Goal: Task Accomplishment & Management: Manage account settings

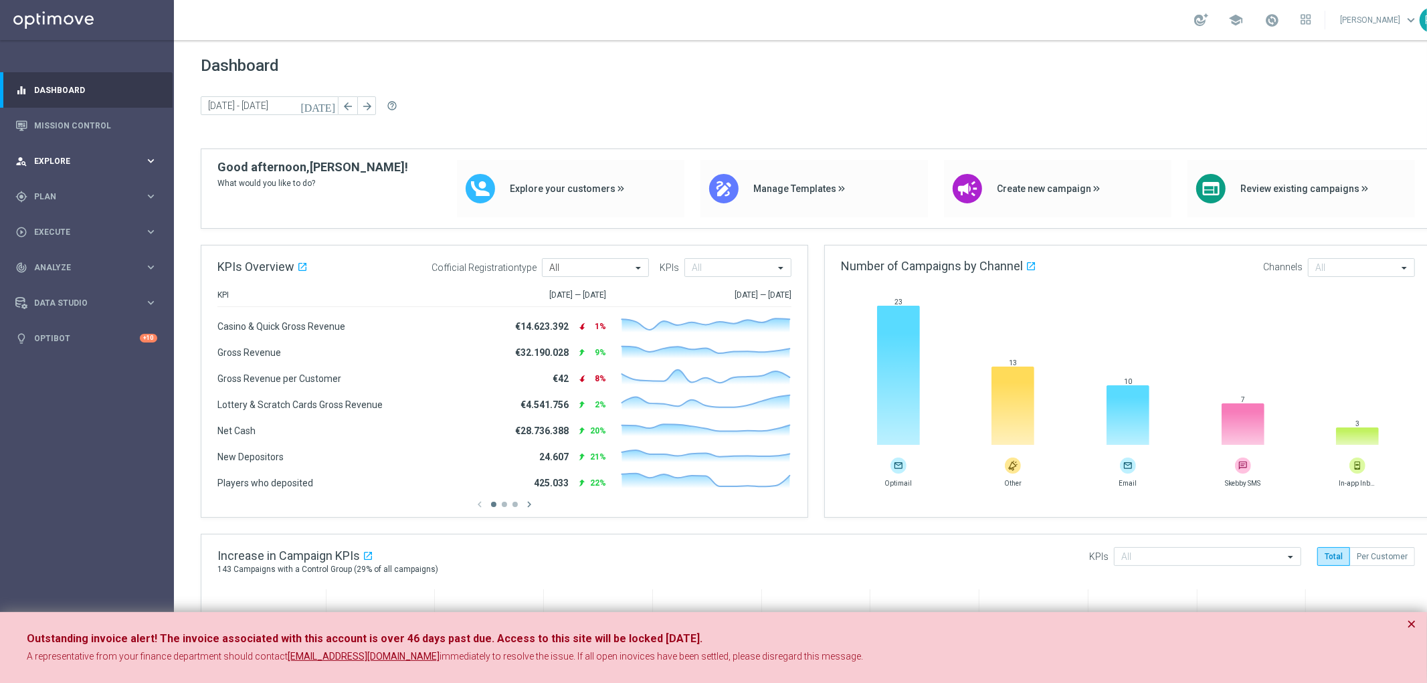
click at [97, 151] on div "person_search Explore keyboard_arrow_right" at bounding box center [86, 160] width 173 height 35
click at [152, 356] on icon "keyboard_arrow_right" at bounding box center [151, 357] width 13 height 13
click at [65, 223] on link "Target Groups" at bounding box center [87, 224] width 104 height 11
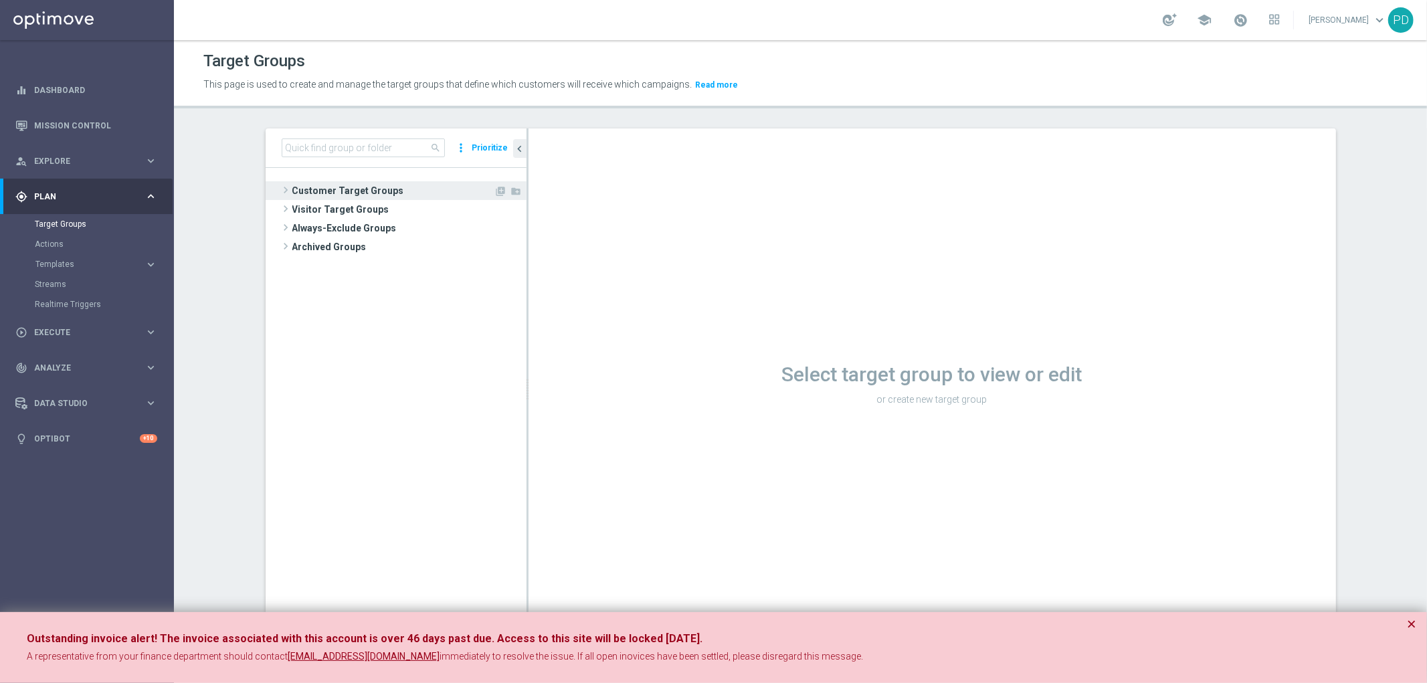
click at [306, 189] on span "Customer Target Groups" at bounding box center [393, 190] width 202 height 19
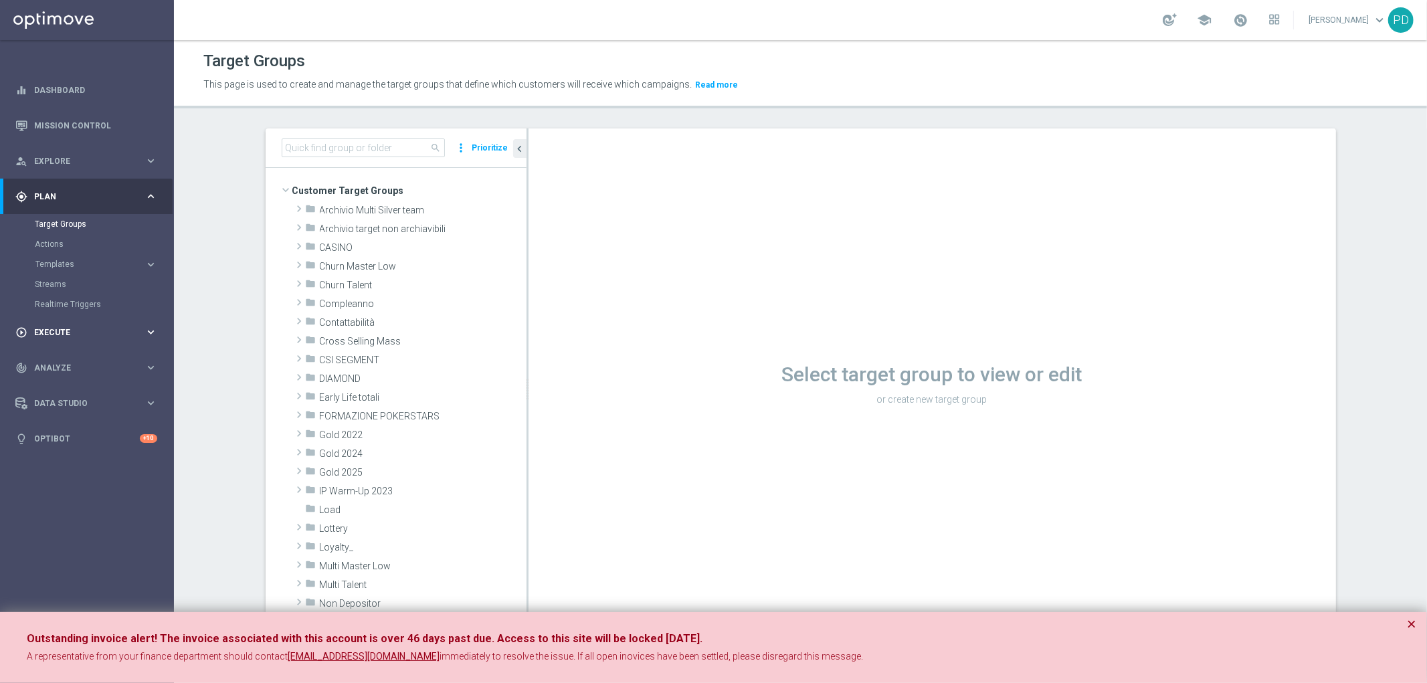
click at [151, 332] on icon "keyboard_arrow_right" at bounding box center [151, 332] width 13 height 13
click at [141, 157] on span "Explore" at bounding box center [89, 161] width 110 height 8
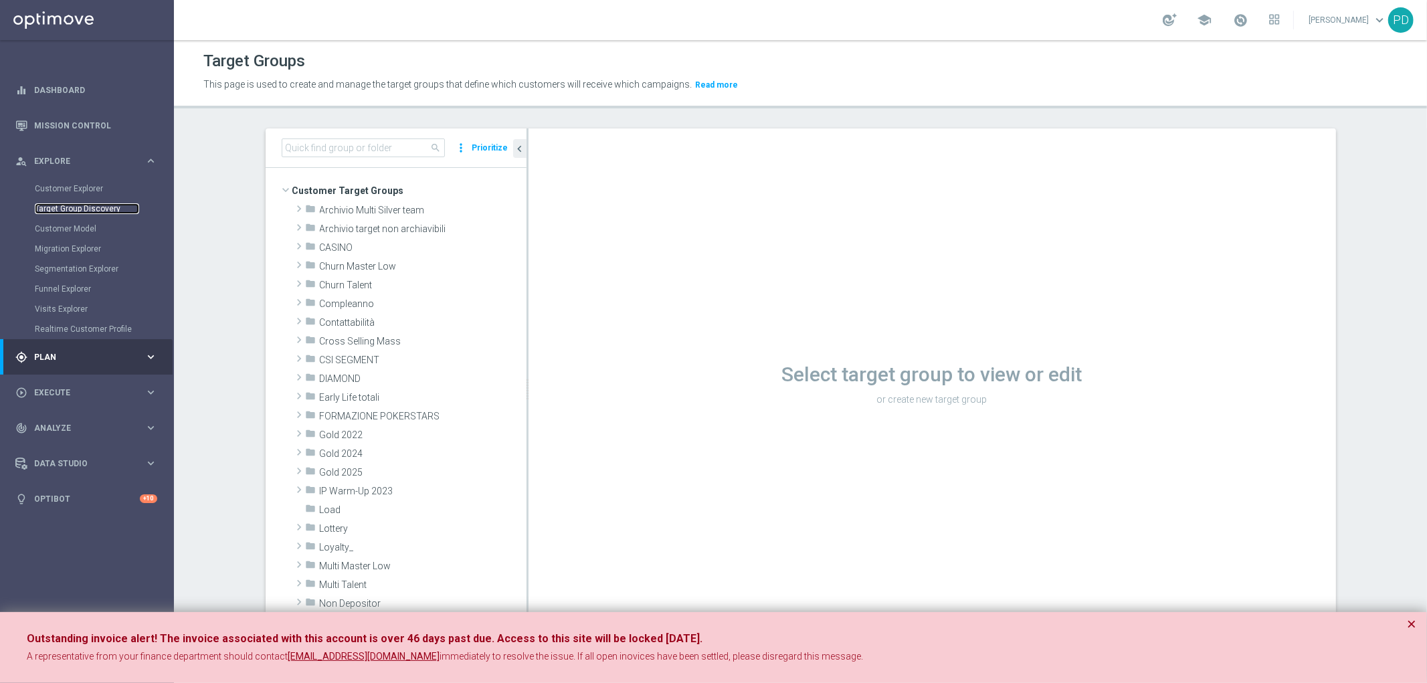
click at [114, 203] on link "Target Group Discovery" at bounding box center [87, 208] width 104 height 11
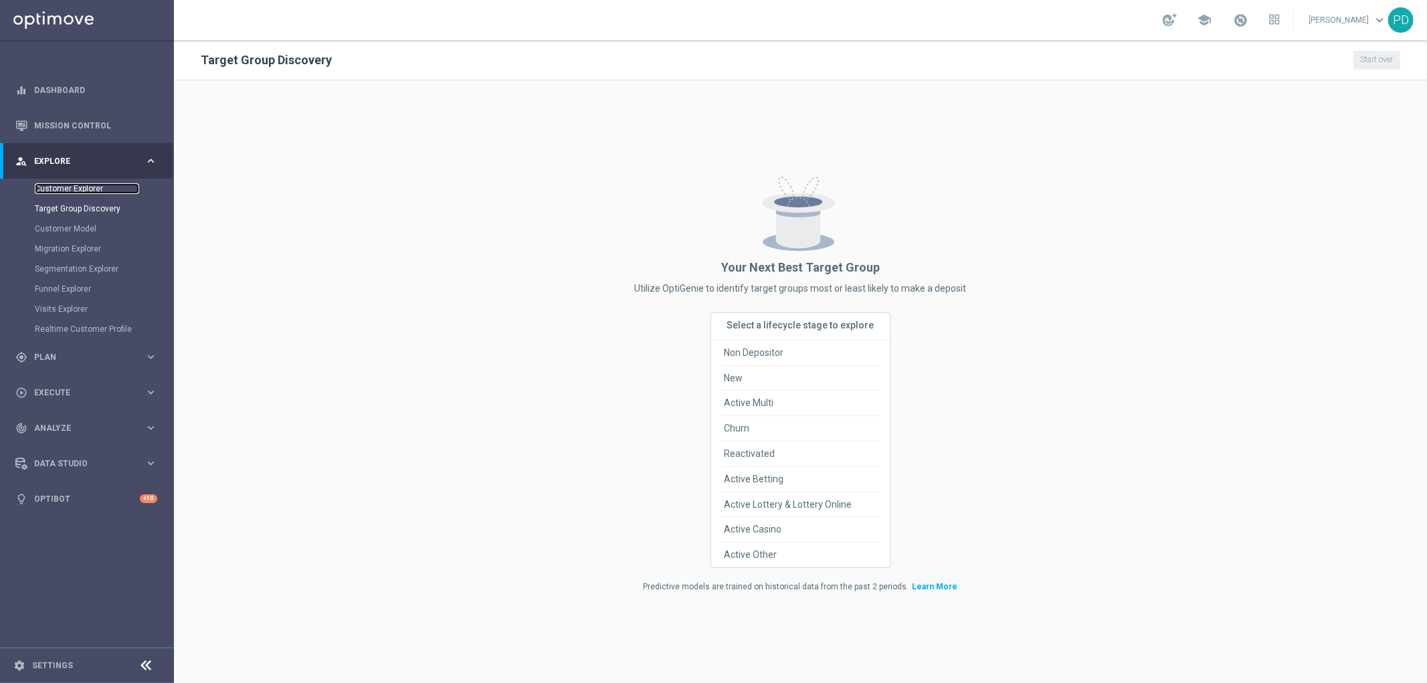
click at [101, 189] on link "Customer Explorer" at bounding box center [87, 188] width 104 height 11
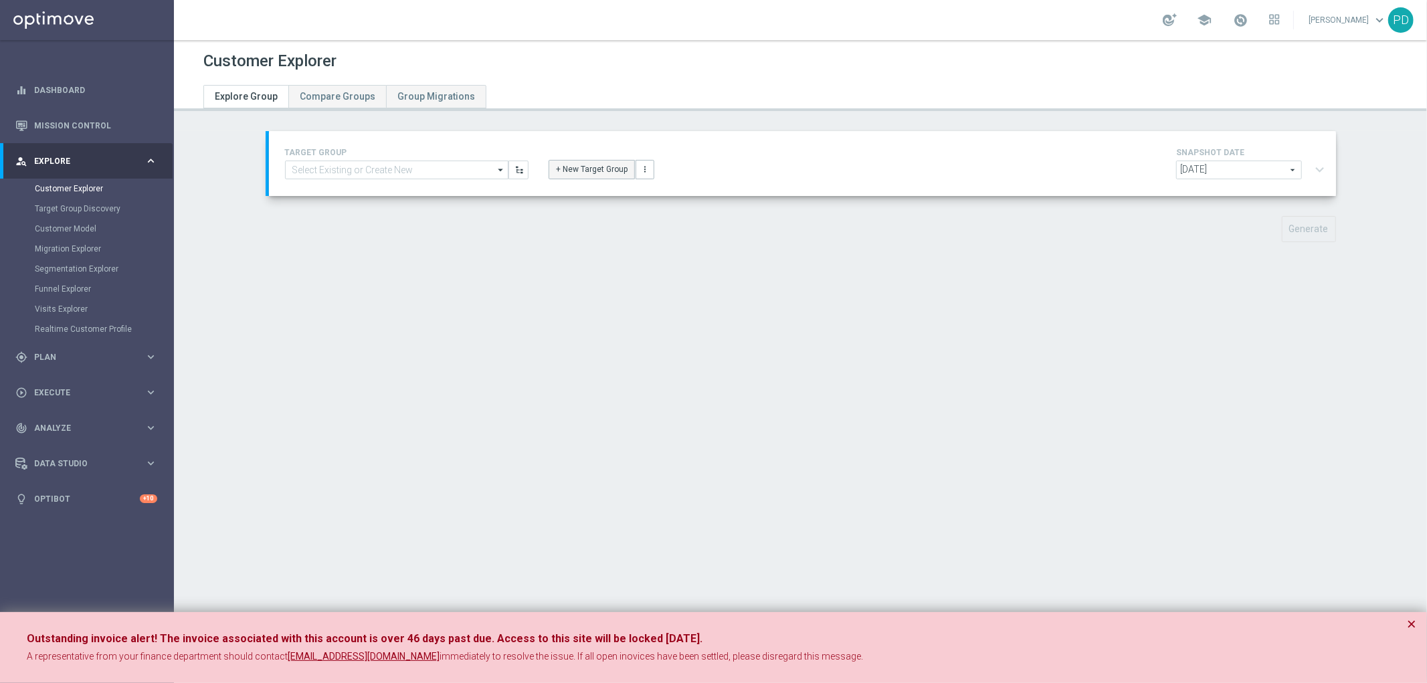
click at [585, 170] on button "+ New Target Group" at bounding box center [592, 169] width 86 height 19
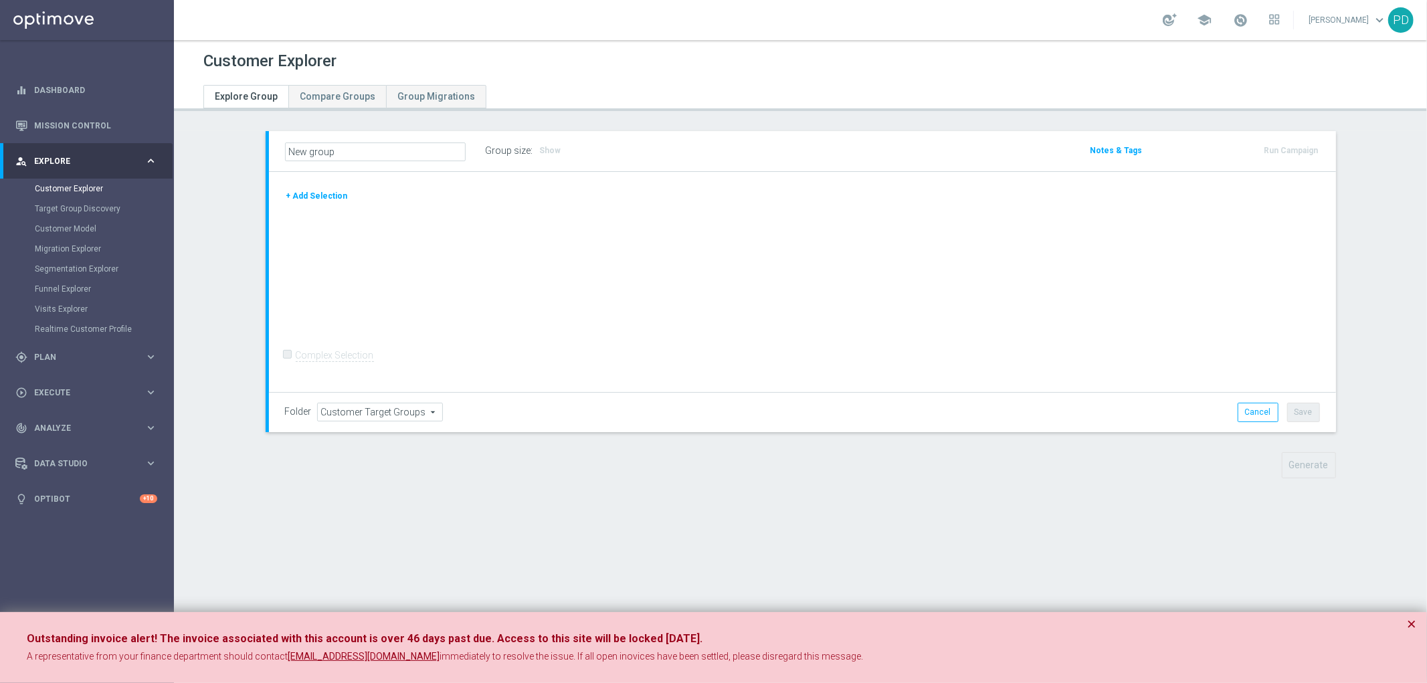
click at [326, 196] on button "+ Add Selection" at bounding box center [317, 196] width 64 height 15
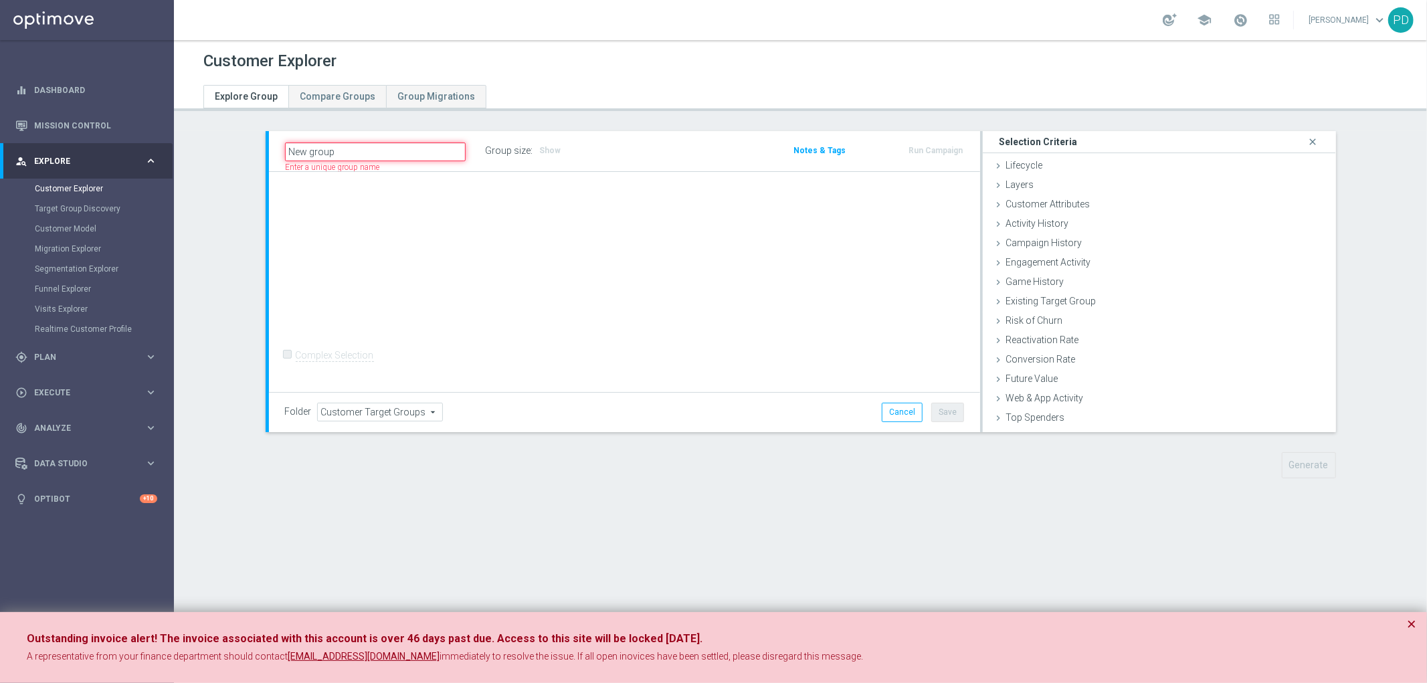
click at [341, 148] on input "New group" at bounding box center [375, 152] width 181 height 19
